Goal: Find specific page/section: Find specific page/section

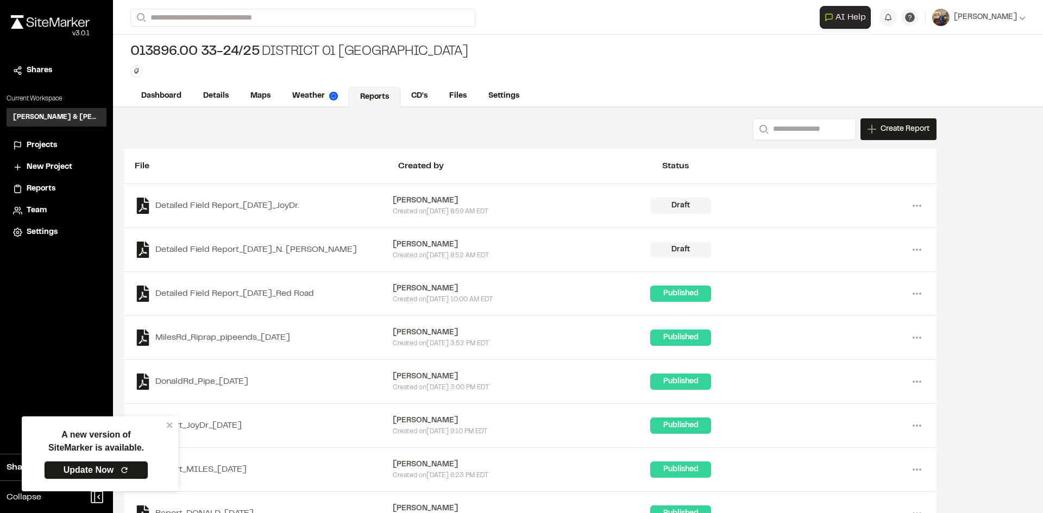
click at [46, 148] on span "Projects" at bounding box center [42, 146] width 30 height 12
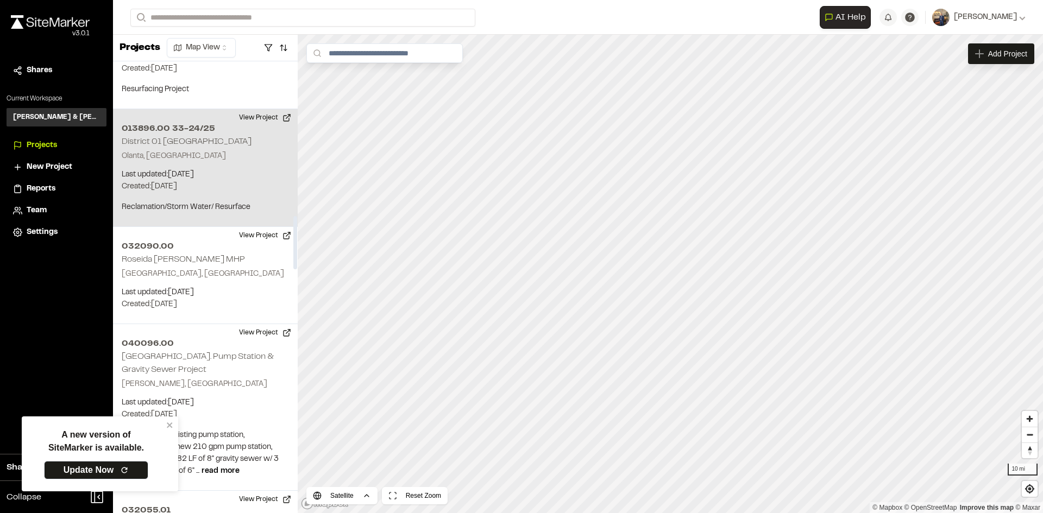
scroll to position [1304, 0]
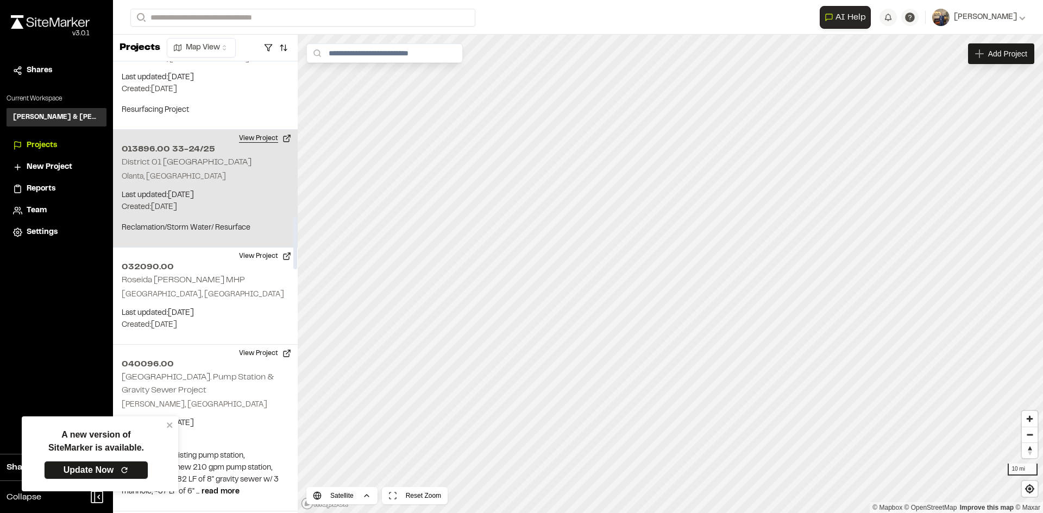
click at [250, 130] on button "View Project" at bounding box center [265, 138] width 65 height 17
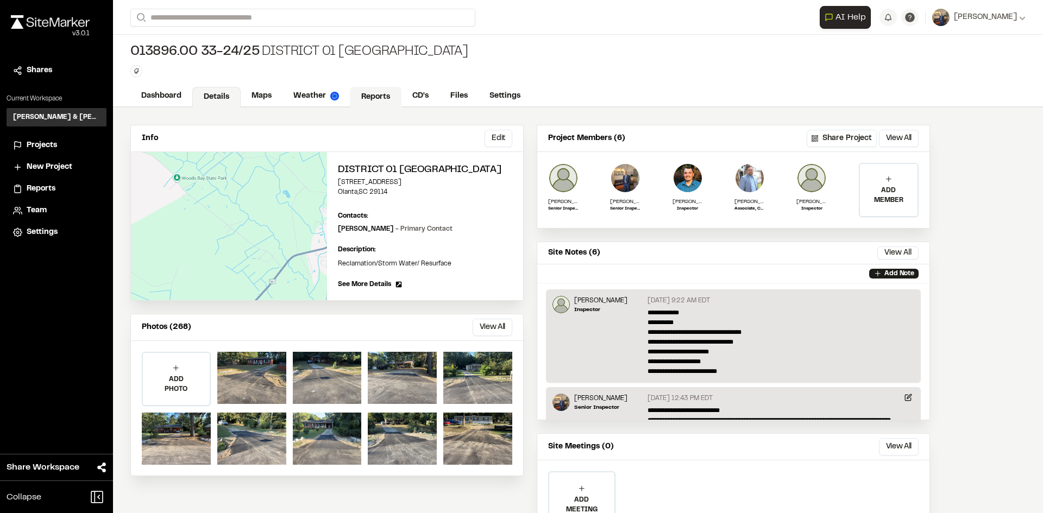
click at [377, 95] on link "Reports" at bounding box center [376, 97] width 52 height 21
